Goal: Task Accomplishment & Management: Use online tool/utility

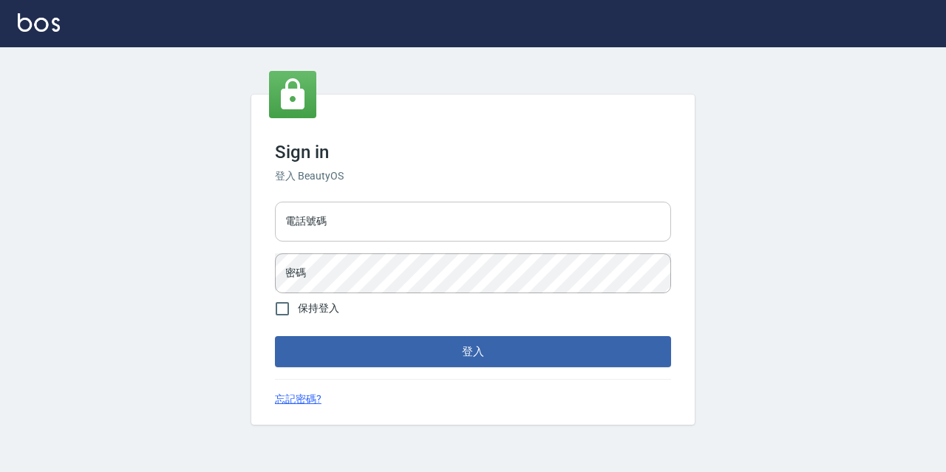
drag, startPoint x: 387, startPoint y: 211, endPoint x: 409, endPoint y: 231, distance: 29.8
click at [387, 211] on input "電話號碼" at bounding box center [473, 222] width 396 height 40
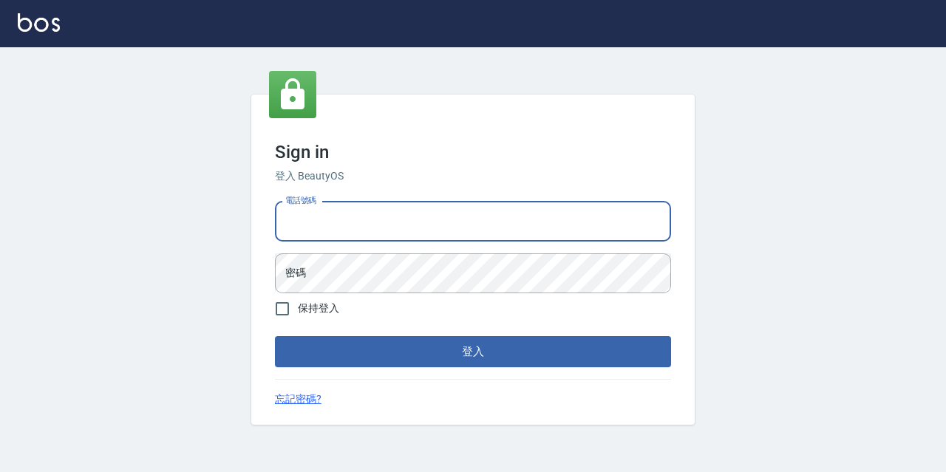
type input "0977888999"
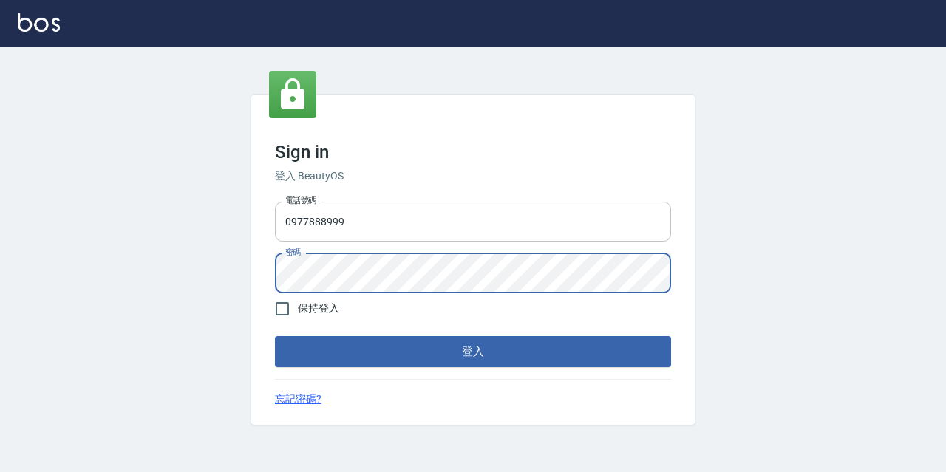
click at [275, 336] on button "登入" at bounding box center [473, 351] width 396 height 31
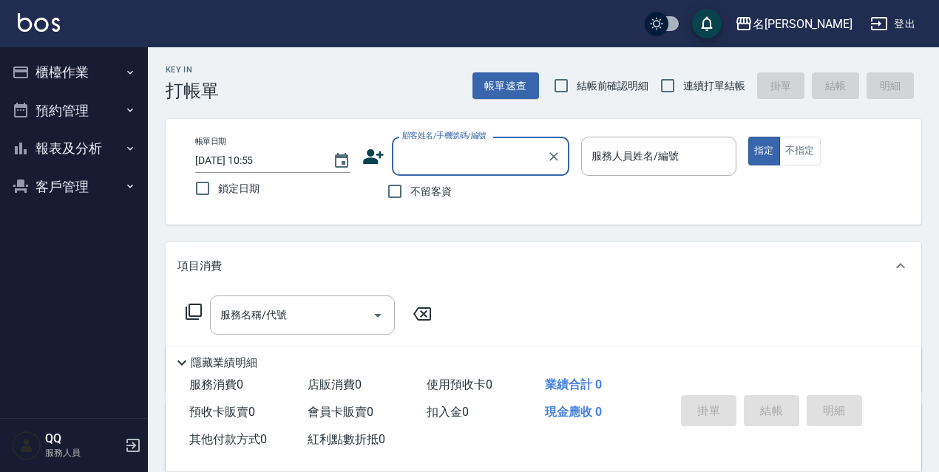
click at [118, 81] on button "櫃檯作業" at bounding box center [74, 72] width 136 height 38
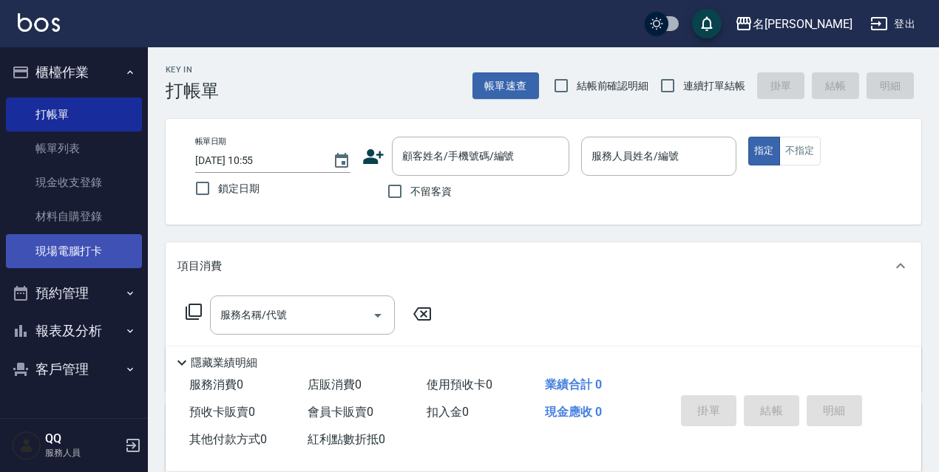
click at [138, 245] on link "現場電腦打卡" at bounding box center [74, 251] width 136 height 34
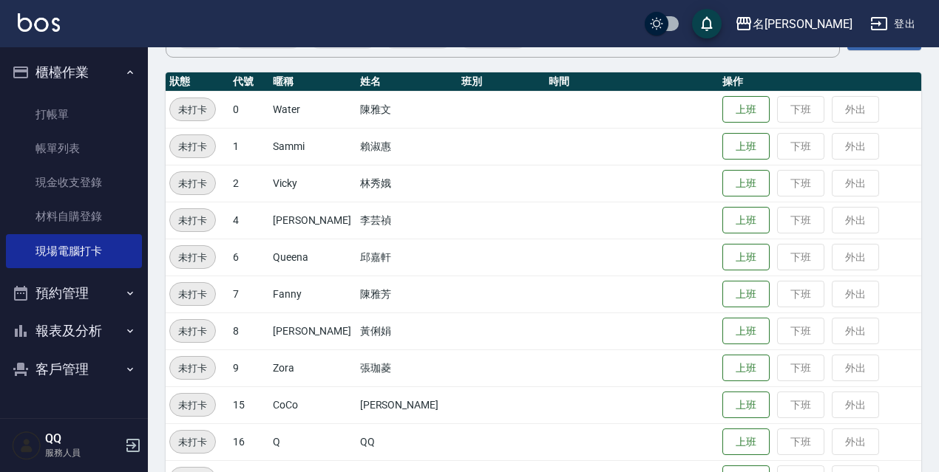
scroll to position [222, 0]
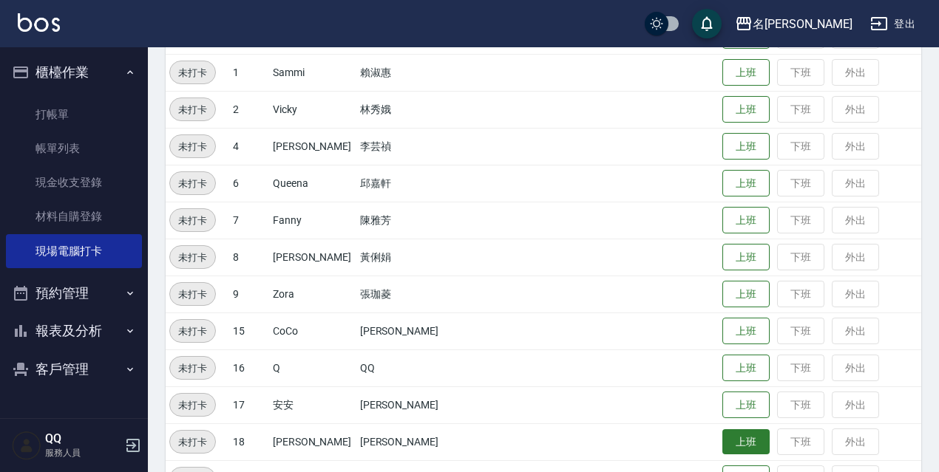
click at [722, 436] on button "上班" at bounding box center [745, 442] width 47 height 26
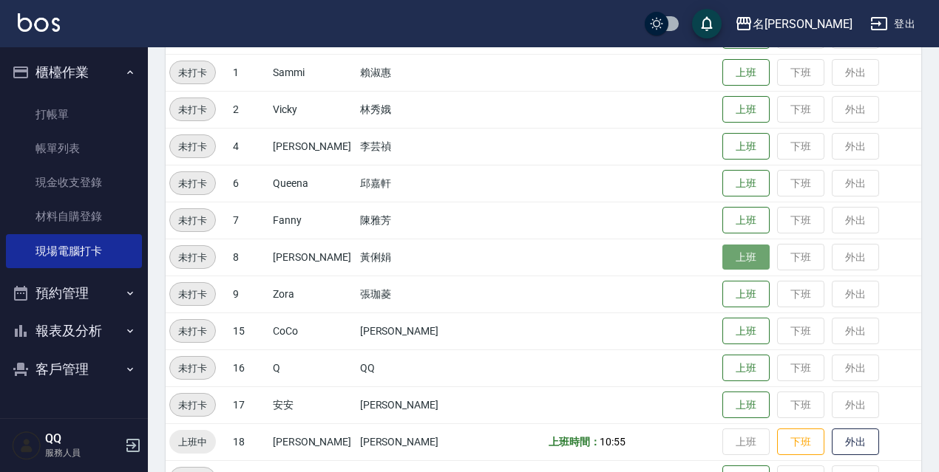
click at [722, 259] on button "上班" at bounding box center [745, 258] width 47 height 26
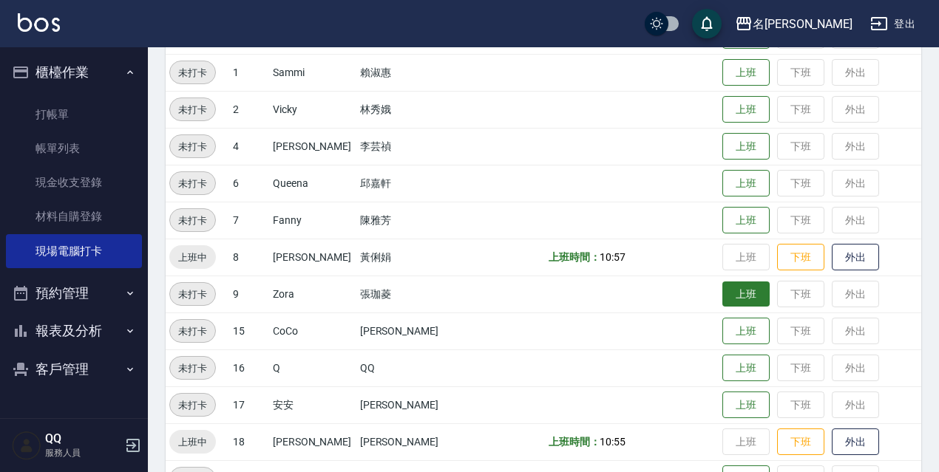
click at [722, 289] on button "上班" at bounding box center [745, 295] width 47 height 26
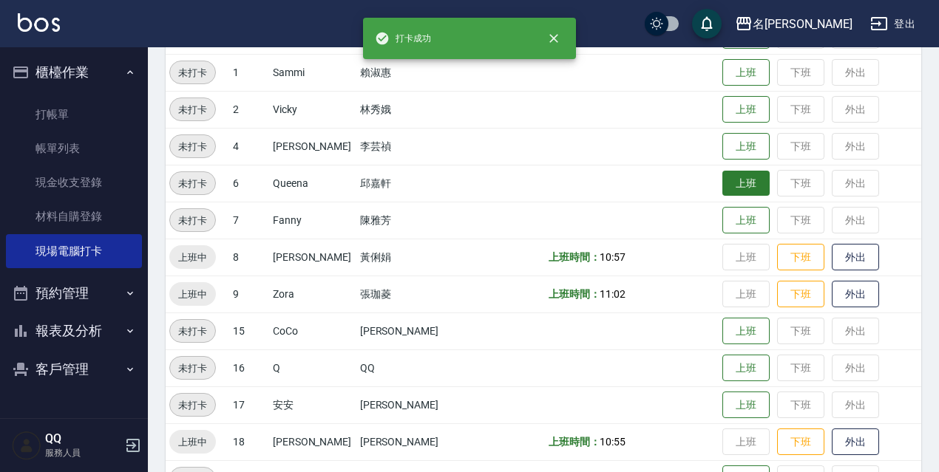
click at [724, 193] on button "上班" at bounding box center [745, 184] width 47 height 26
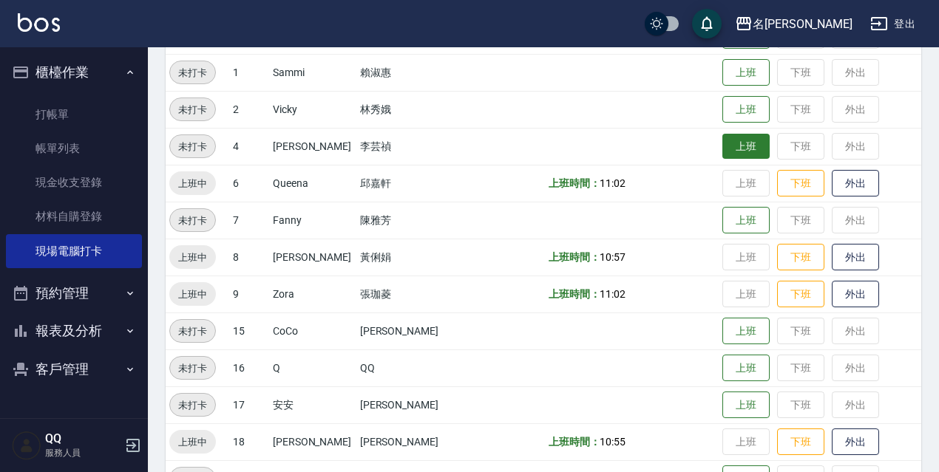
click at [735, 147] on button "上班" at bounding box center [745, 147] width 47 height 26
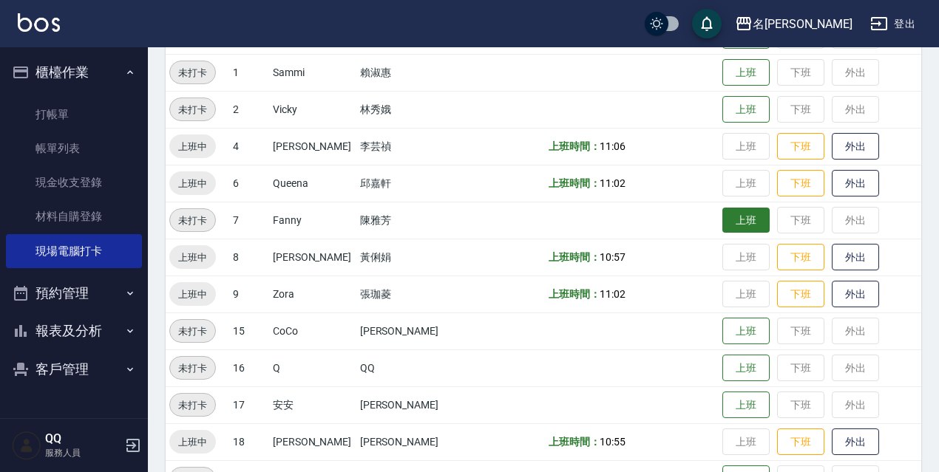
click at [742, 211] on button "上班" at bounding box center [745, 221] width 47 height 26
